Goal: Task Accomplishment & Management: Use online tool/utility

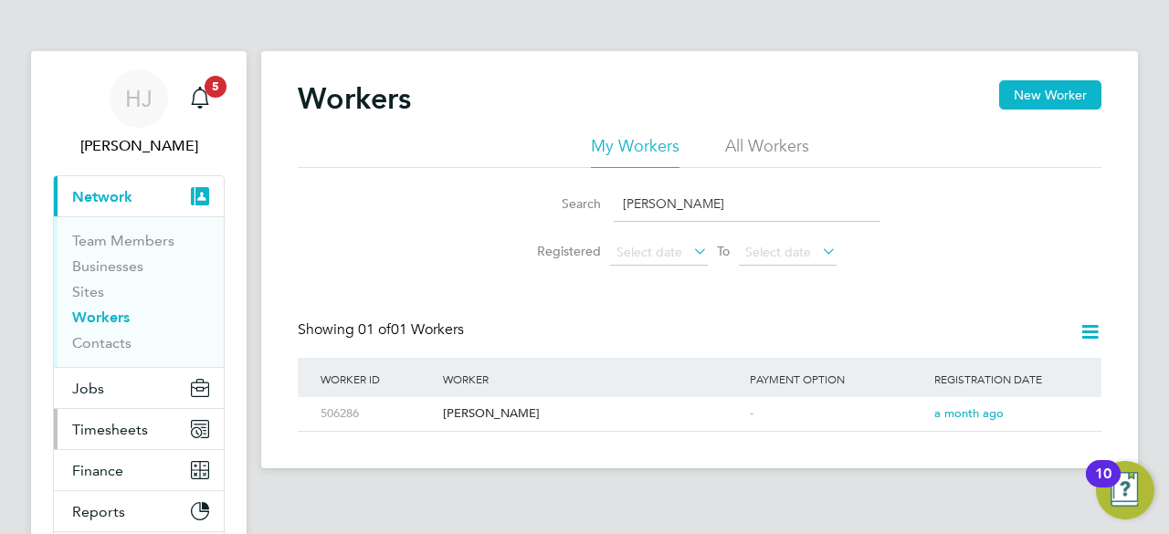
click at [111, 416] on button "Timesheets" at bounding box center [139, 429] width 170 height 40
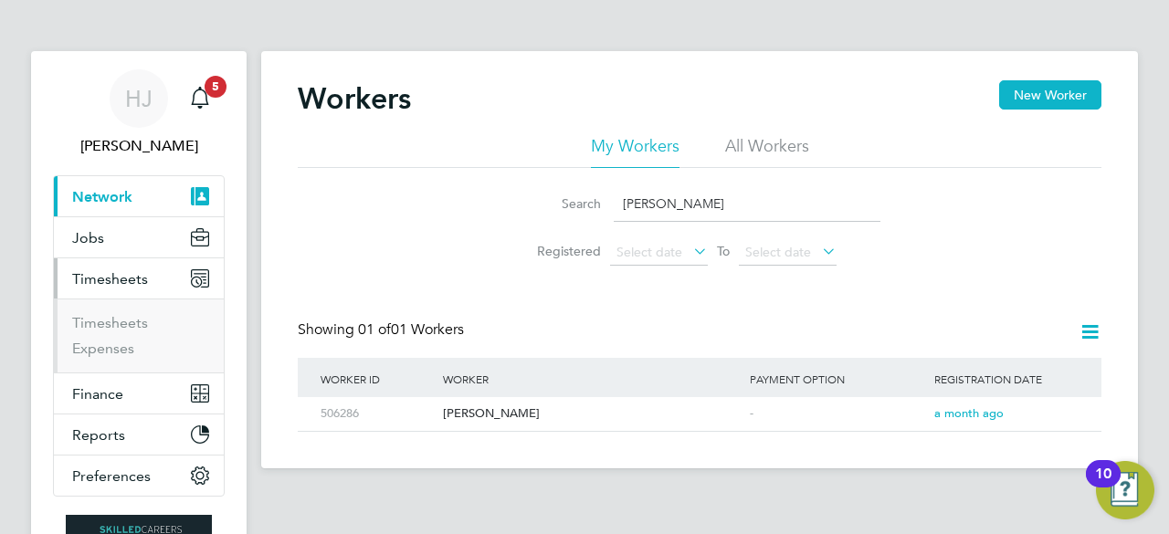
click at [131, 312] on ul "Timesheets Expenses" at bounding box center [139, 336] width 170 height 74
click at [132, 324] on link "Timesheets" at bounding box center [110, 322] width 76 height 17
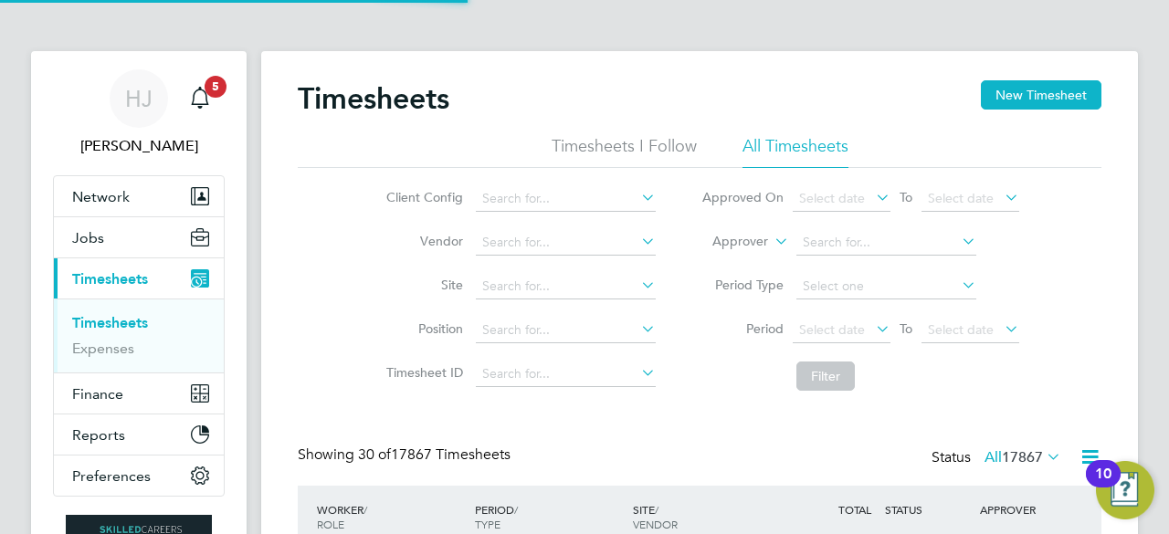
click at [331, 280] on div "Client Config Vendor Site Position Timesheet ID Approved On Select date To Sele…" at bounding box center [700, 284] width 804 height 232
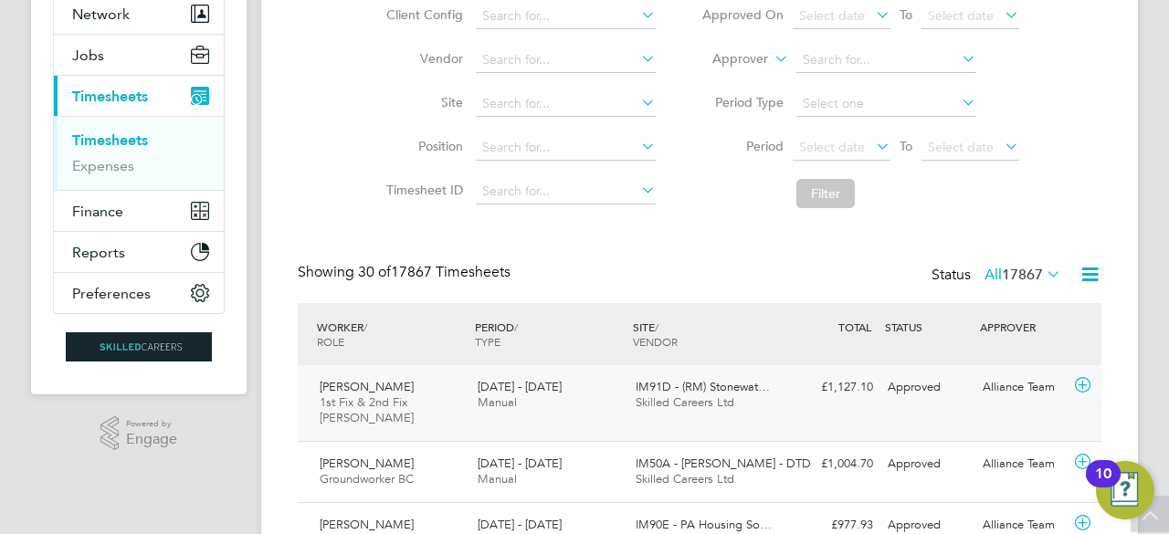
click at [395, 416] on div "[PERSON_NAME] 1st Fix & 2nd Fix [PERSON_NAME] [DATE] - [DATE]" at bounding box center [391, 403] width 158 height 61
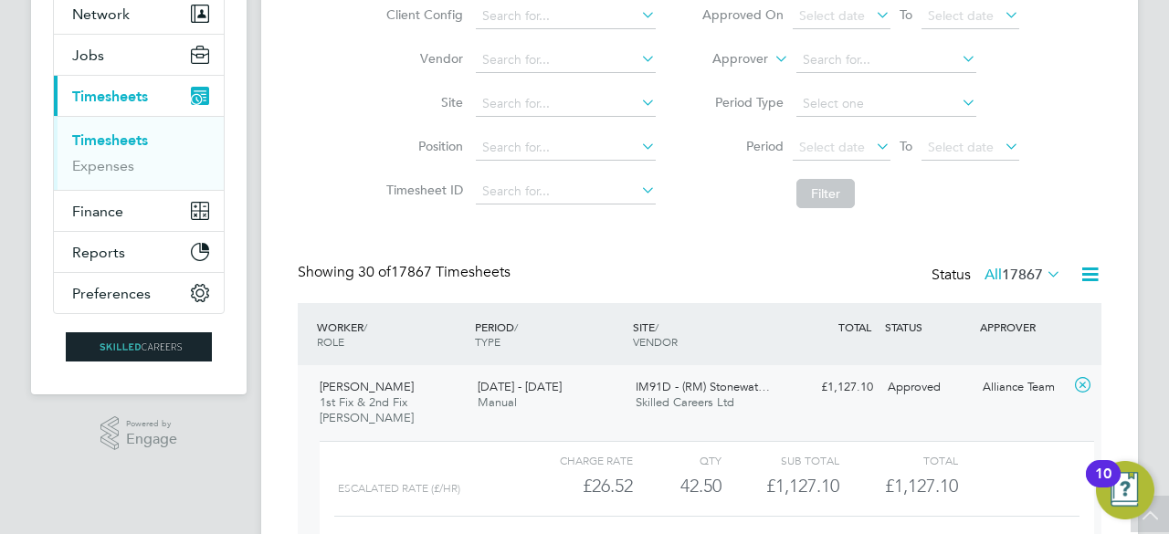
click at [336, 87] on div "Client Config Vendor Site Position Timesheet ID Approved On Select date To Sele…" at bounding box center [700, 101] width 804 height 232
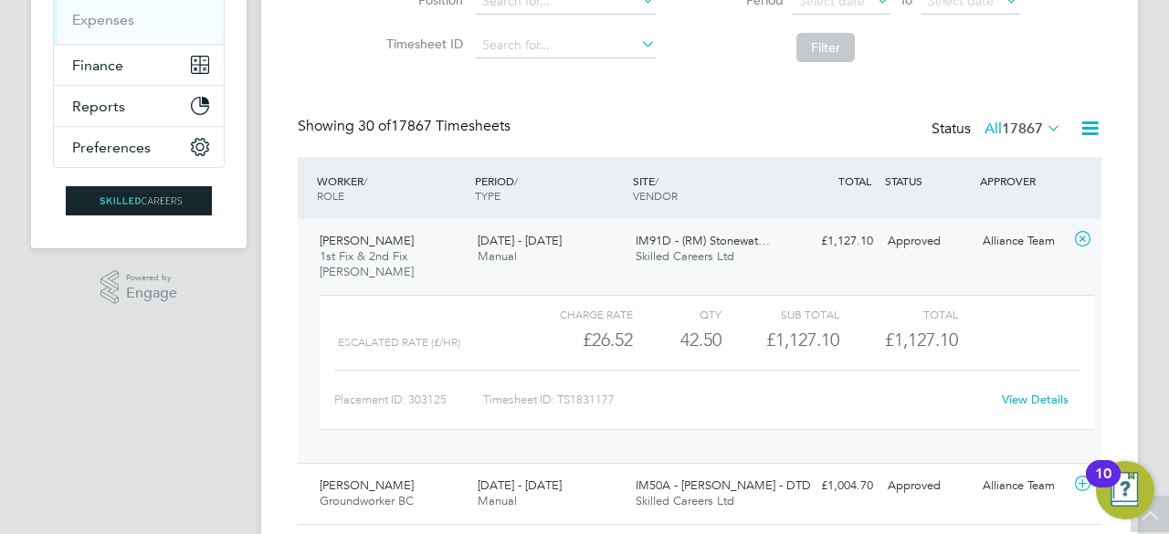
click at [1052, 396] on link "View Details" at bounding box center [1035, 400] width 67 height 16
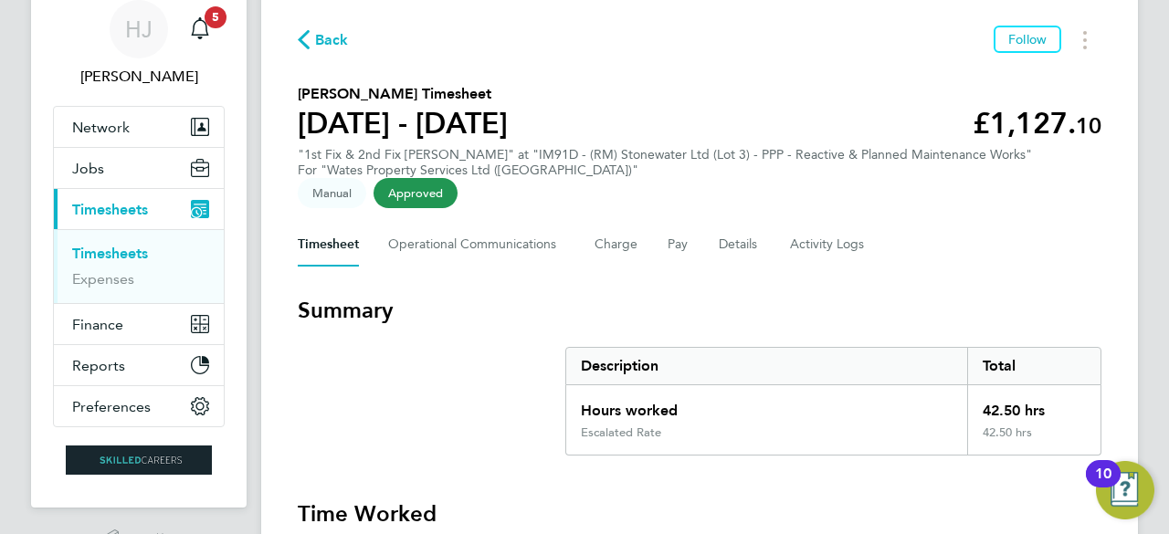
scroll to position [73, 0]
